Goal: Task Accomplishment & Management: Manage account settings

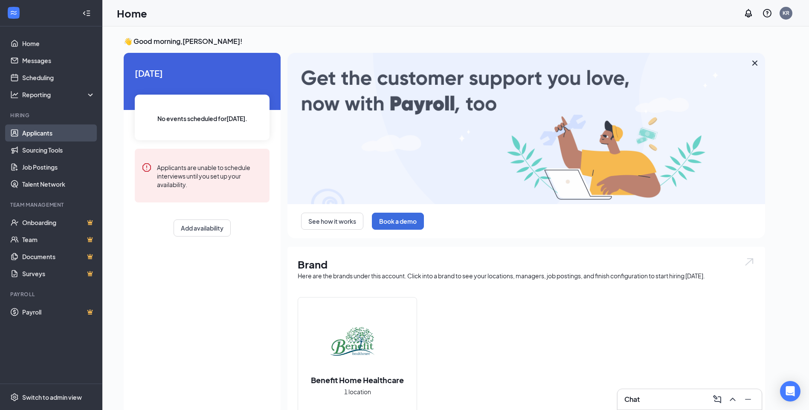
click at [30, 131] on link "Applicants" at bounding box center [58, 133] width 73 height 17
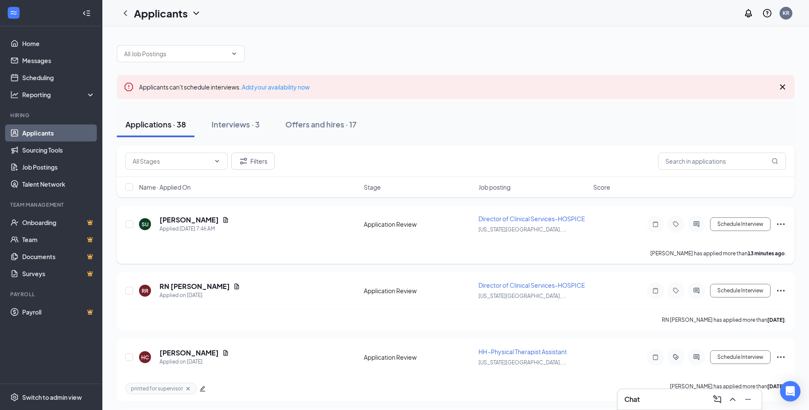
click at [675, 224] on icon "Tag" at bounding box center [676, 224] width 10 height 7
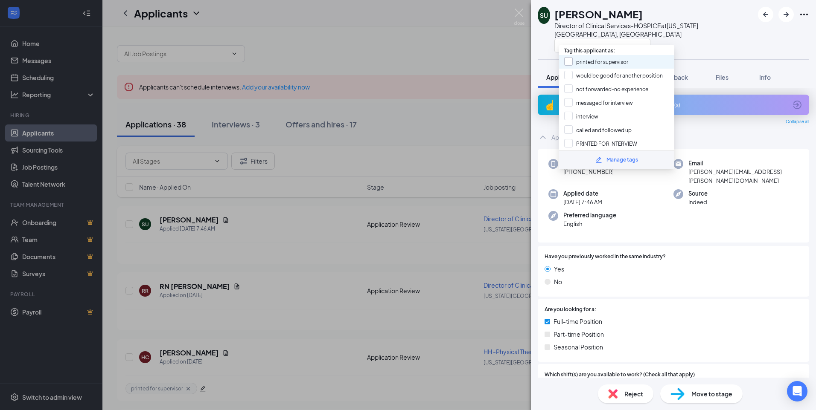
click at [572, 61] on input "printed for supervisor" at bounding box center [596, 61] width 64 height 9
checkbox input "true"
click at [645, 211] on div "Preferred language English" at bounding box center [610, 219] width 125 height 17
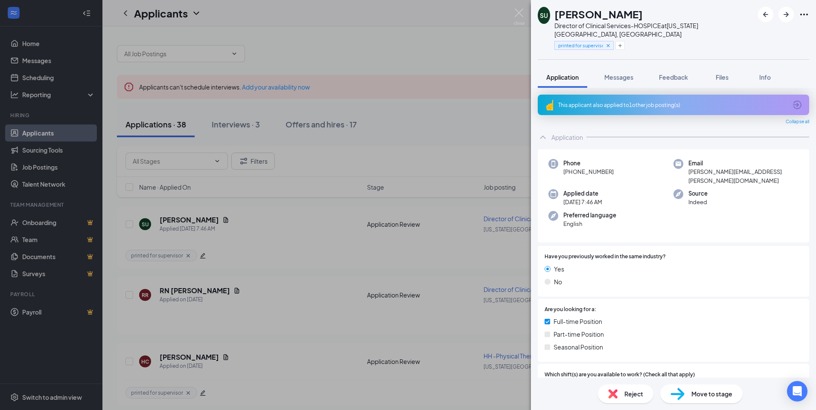
click at [445, 140] on div "SU [PERSON_NAME] Director of Clinical Services-HOSPICE at [US_STATE][GEOGRAPHIC…" at bounding box center [408, 205] width 816 height 410
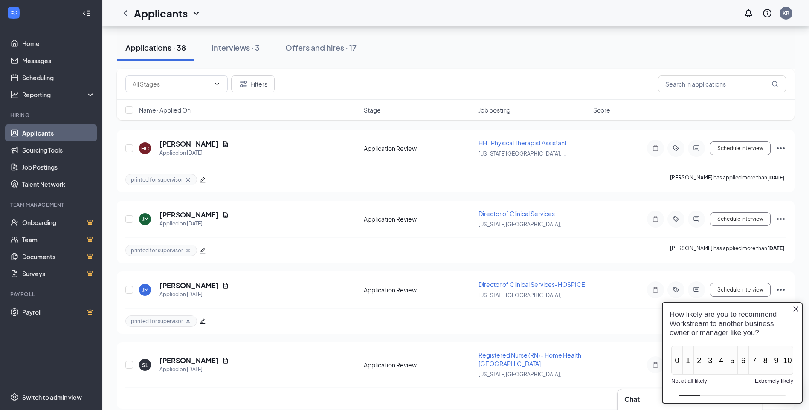
click at [794, 308] on icon "Close button" at bounding box center [795, 309] width 5 height 5
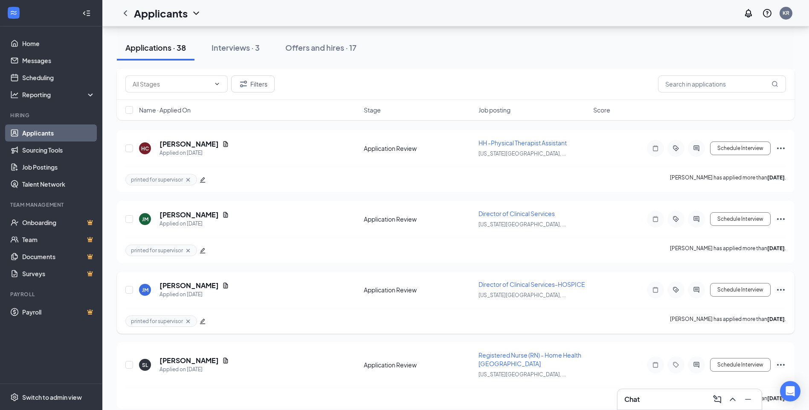
click at [673, 291] on icon "ActiveTag" at bounding box center [676, 290] width 10 height 7
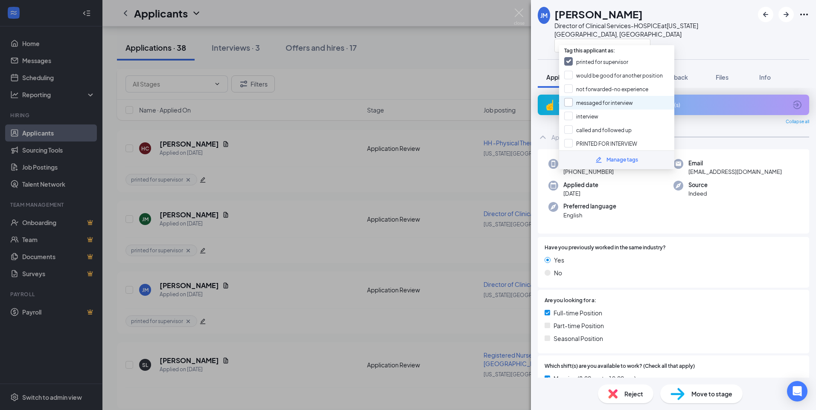
click at [566, 104] on input "messaged for interview" at bounding box center [598, 102] width 69 height 9
checkbox input "true"
click at [567, 142] on input "PRINTED FOR INTERVIEW" at bounding box center [600, 143] width 73 height 9
checkbox input "true"
click at [691, 255] on div "Yes" at bounding box center [673, 259] width 258 height 9
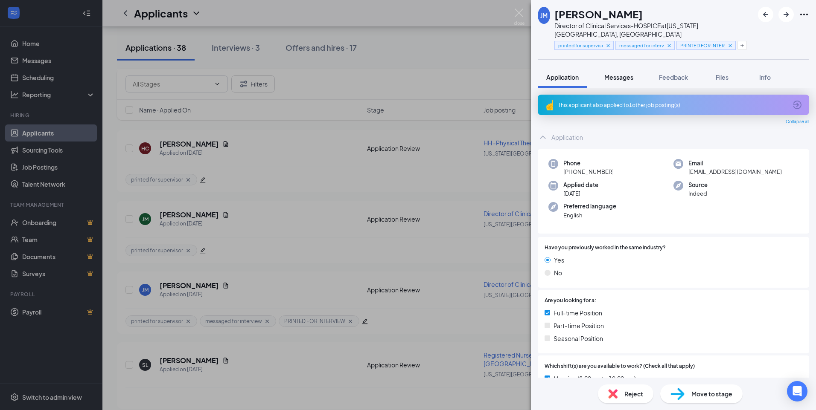
click at [619, 73] on span "Messages" at bounding box center [618, 77] width 29 height 8
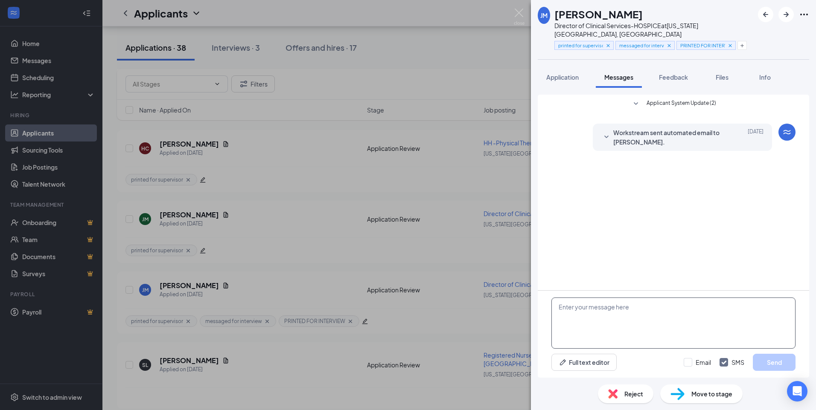
click at [586, 309] on textarea at bounding box center [673, 323] width 244 height 51
type textarea "g"
click at [558, 316] on textarea "Good Morning [PERSON_NAME], Would you be available for a phone call sometime th…" at bounding box center [673, 323] width 244 height 51
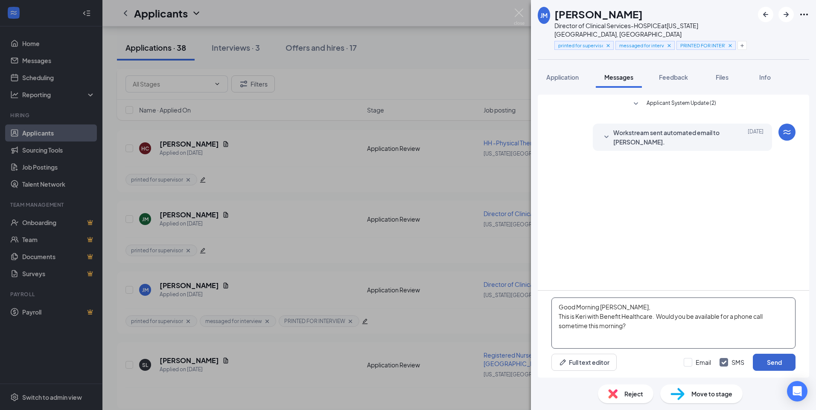
type textarea "Good Morning [PERSON_NAME], This is Keri with Benefit Healthcare. Would you be …"
click at [770, 360] on button "Send" at bounding box center [773, 362] width 43 height 17
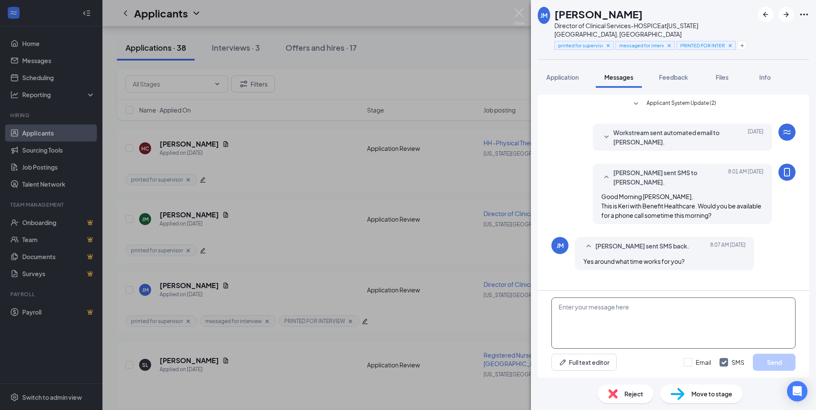
click at [565, 311] on textarea at bounding box center [673, 323] width 244 height 51
type textarea "i"
type textarea "Would 1030am work for you?"
click at [768, 366] on button "Send" at bounding box center [773, 362] width 43 height 17
